Goal: Check status: Check status

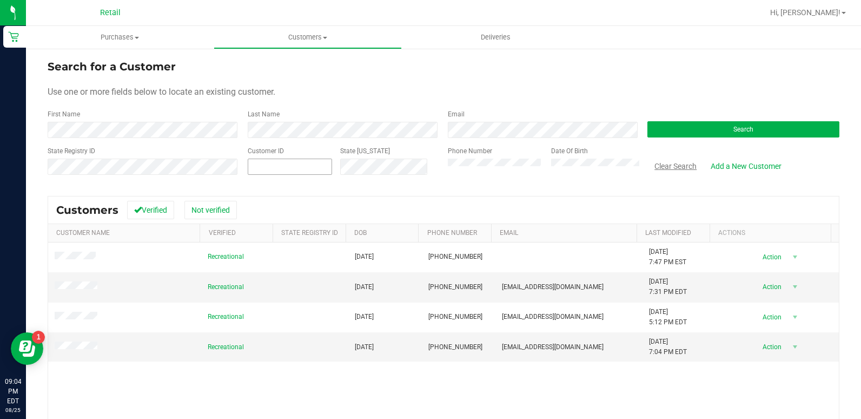
drag, startPoint x: 679, startPoint y: 164, endPoint x: 278, endPoint y: 158, distance: 400.7
click at [679, 164] on button "Clear Search" at bounding box center [675, 166] width 56 height 18
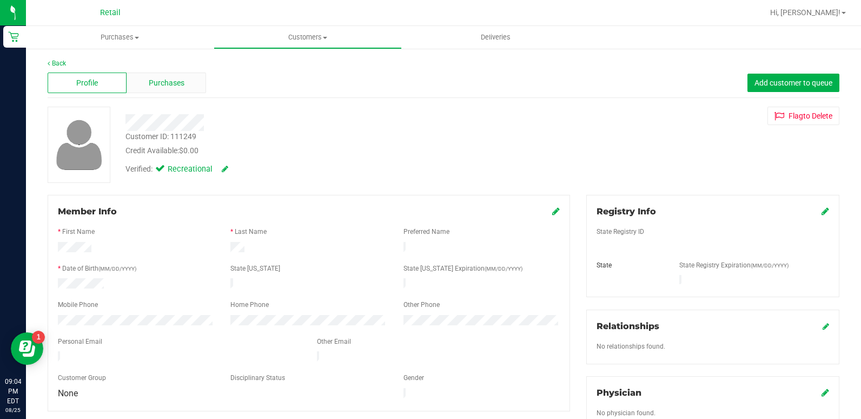
click at [189, 82] on div "Purchases" at bounding box center [166, 82] width 79 height 21
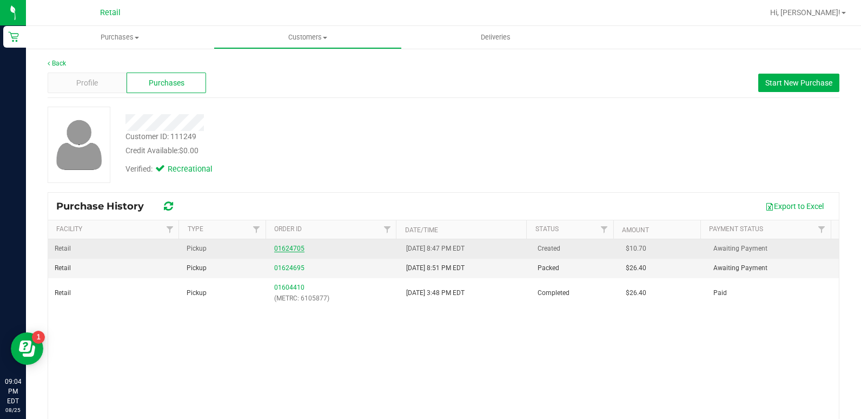
click at [283, 248] on link "01624705" at bounding box center [289, 248] width 30 height 8
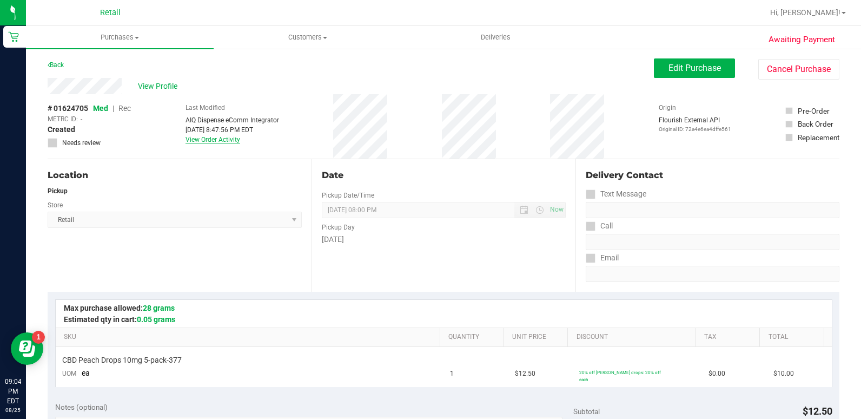
click at [217, 141] on link "View Order Activity" at bounding box center [212, 140] width 55 height 8
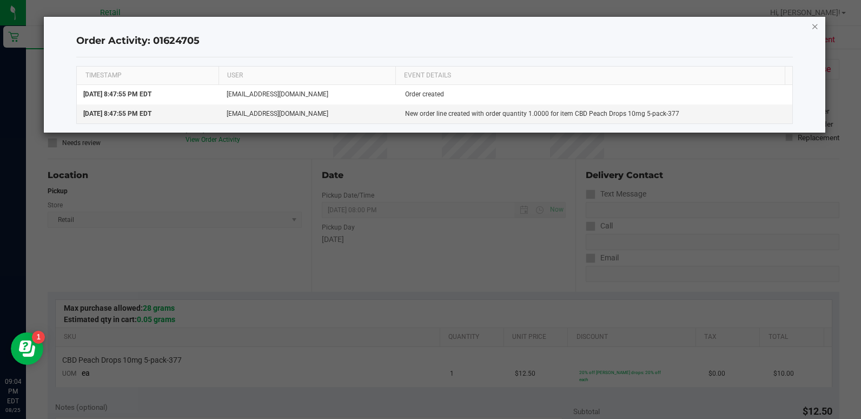
click at [813, 29] on icon "button" at bounding box center [815, 25] width 8 height 13
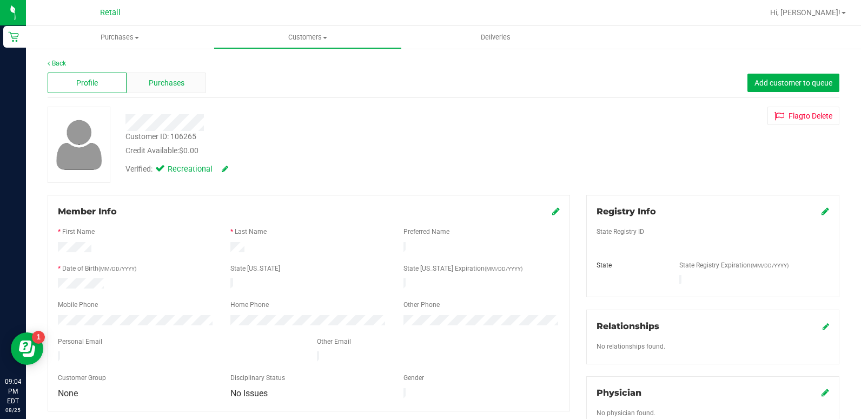
click at [171, 75] on div "Purchases" at bounding box center [166, 82] width 79 height 21
